Goal: Navigation & Orientation: Find specific page/section

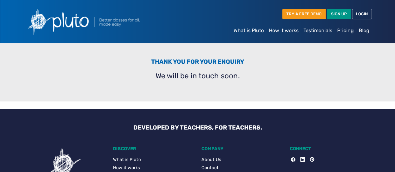
click at [340, 32] on link "Pricing" at bounding box center [346, 30] width 22 height 12
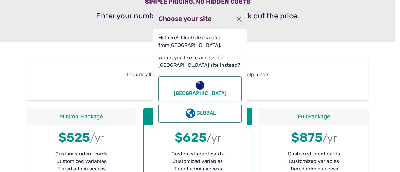
click at [244, 19] on div "Choose your site" at bounding box center [199, 19] width 93 height 20
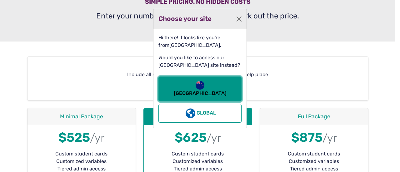
click at [217, 86] on button "[GEOGRAPHIC_DATA]" at bounding box center [199, 88] width 83 height 25
